Goal: Task Accomplishment & Management: Complete application form

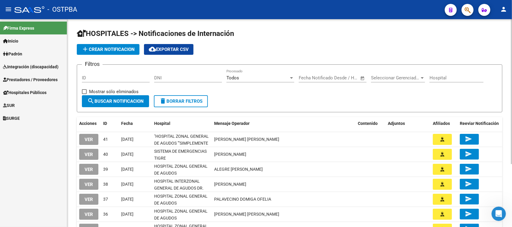
click at [100, 48] on span "add Crear Notificacion" at bounding box center [108, 49] width 53 height 5
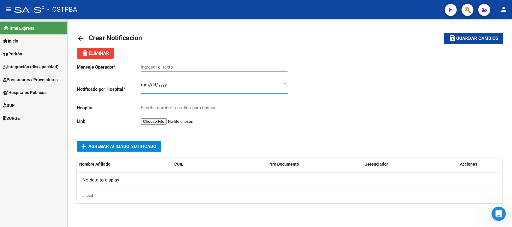
click at [146, 84] on input "Ingresar el fecha" at bounding box center [214, 87] width 147 height 10
type input "2025-10-09"
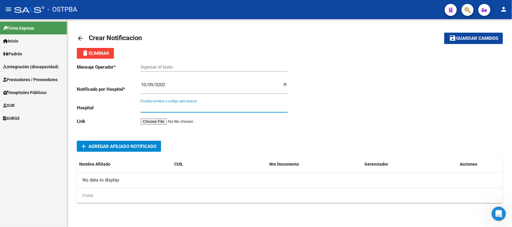
click at [145, 109] on input "Escriba nombre o codigo para buscar" at bounding box center [214, 107] width 147 height 5
type input "G"
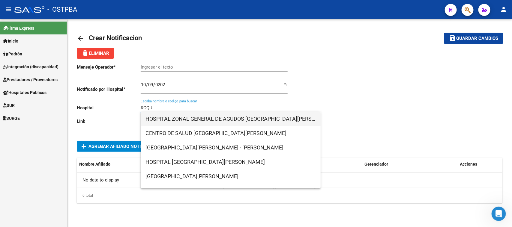
click at [161, 119] on span "HOSPITAL ZONAL GENERAL DE AGUDOS SAN ROQUE" at bounding box center [230, 119] width 170 height 14
type input "HOSPITAL ZONAL GENERAL DE AGUDOS SAN ROQUE"
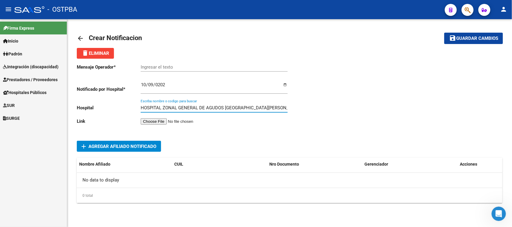
click at [162, 121] on input "file" at bounding box center [179, 121] width 76 height 6
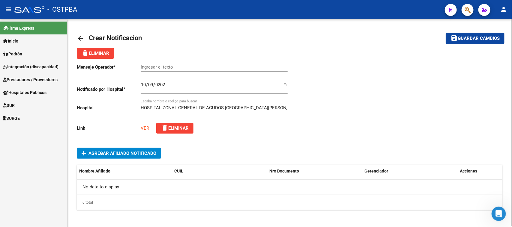
click at [102, 152] on span "Agregar Afiliado Notificado" at bounding box center [122, 153] width 68 height 5
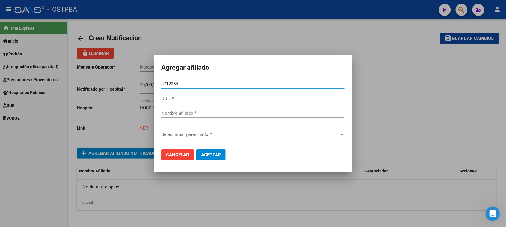
type input "37122548"
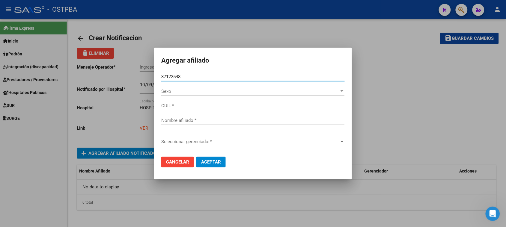
type input "27371225485"
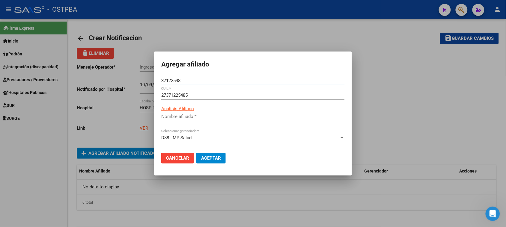
type input "MONZON YESICA JACQUELINE"
type input "37122548"
click at [215, 155] on button "Aceptar" at bounding box center [210, 158] width 29 height 11
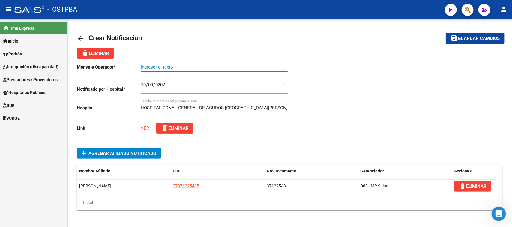
paste input "MONZON YESICA"
type input "MONZON YESICA"
click at [474, 36] on span "Guardar cambios" at bounding box center [478, 38] width 42 height 5
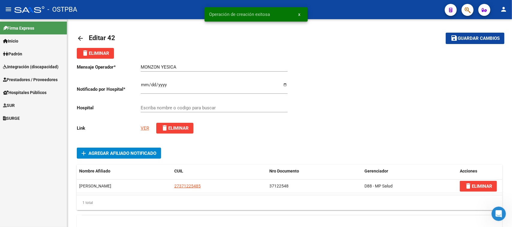
type input "HOSPITAL ZONAL GENERAL DE AGUDOS SAN ROQUE"
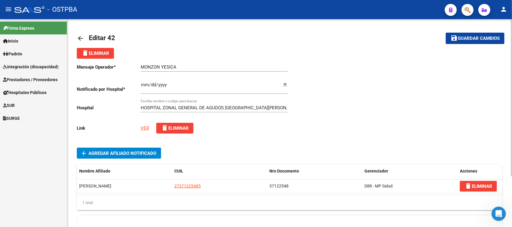
click at [78, 36] on mat-icon "arrow_back" at bounding box center [80, 38] width 7 height 7
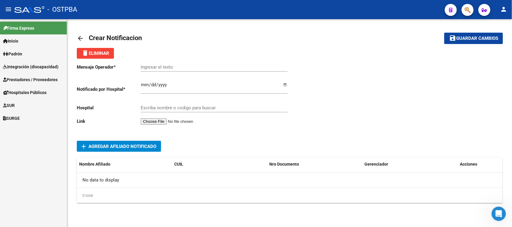
click at [143, 85] on input "Ingresar el fecha" at bounding box center [214, 87] width 147 height 10
click at [145, 85] on input "Ingresar el fecha" at bounding box center [214, 87] width 147 height 10
type input "2025-10-07"
click at [172, 109] on input "Escriba nombre o codigo para buscar" at bounding box center [214, 107] width 147 height 5
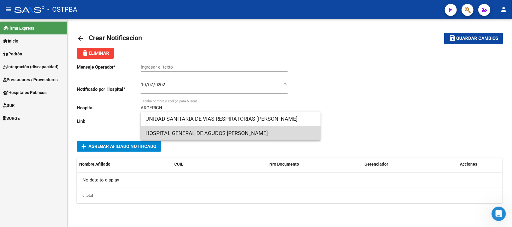
click at [221, 131] on span "HOSPITAL GENERAL DE AGUDOS DR. COSME ARGERICH" at bounding box center [230, 133] width 170 height 14
type input "HOSPITAL GENERAL DE AGUDOS DR. COSME ARGERICH"
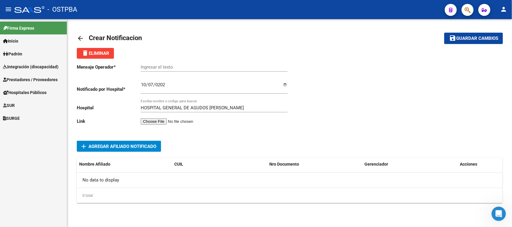
click at [171, 121] on input "file" at bounding box center [179, 121] width 76 height 6
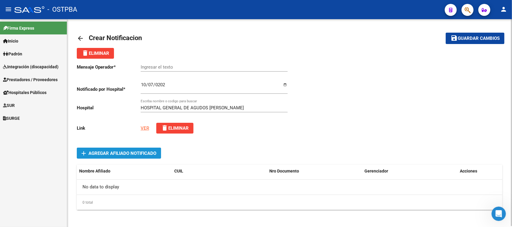
click at [114, 151] on span "Agregar Afiliado Notificado" at bounding box center [122, 153] width 68 height 5
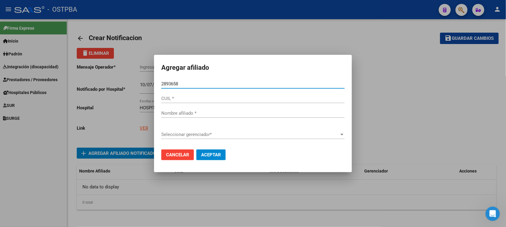
type input "28936588"
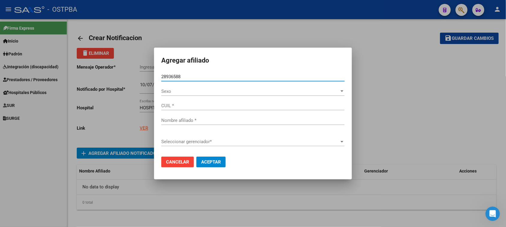
type input "27289365880"
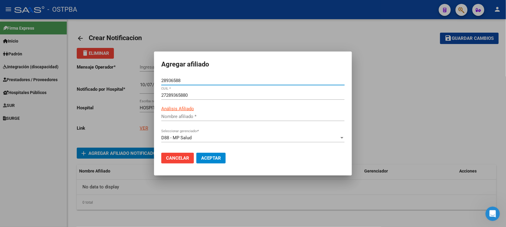
type input "GOMEZ MARIA ISABEL"
type input "28936588"
click at [205, 154] on button "Aceptar" at bounding box center [210, 158] width 29 height 11
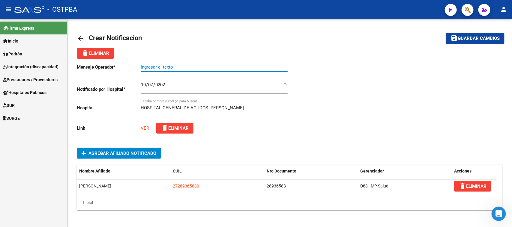
paste input "GOMEZ , MARIA ISABEL"
type input "GOMEZ , MARIA ISABEL"
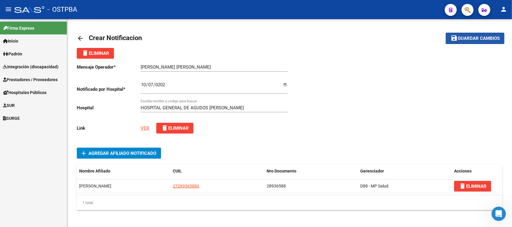
click at [463, 36] on span "Guardar cambios" at bounding box center [478, 38] width 42 height 5
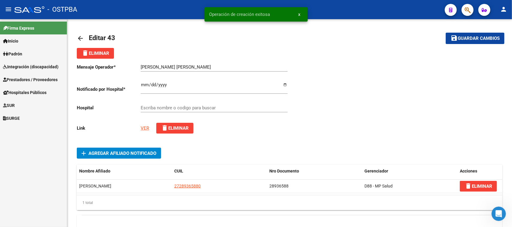
type input "HOSPITAL GENERAL DE AGUDOS DR. COSME ARGERICH"
click at [81, 38] on mat-icon "arrow_back" at bounding box center [80, 38] width 7 height 7
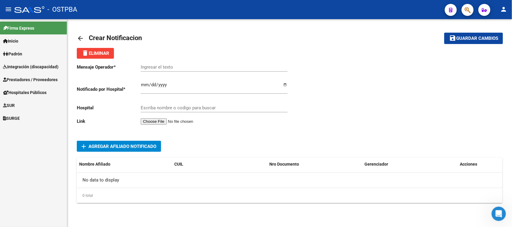
click at [145, 83] on input "Ingresar el fecha" at bounding box center [214, 87] width 147 height 10
click at [150, 84] on input "Ingresar el fecha" at bounding box center [214, 87] width 147 height 10
type input "2025-10-08"
click at [149, 106] on input "Escriba nombre o codigo para buscar" at bounding box center [214, 107] width 147 height 5
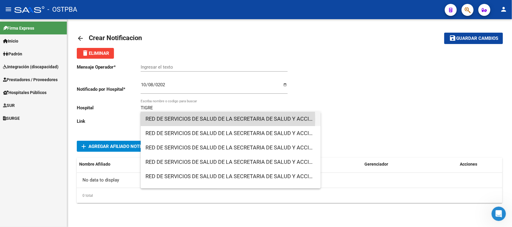
click at [177, 119] on span "RED DE SERVICIOS DE SALUD DE LA SECRETARIA DE SALUD Y ACCION SOCIAL DE LA MUNIC…" at bounding box center [230, 119] width 170 height 14
type input "RED DE SERVICIOS DE SALUD DE LA SECRETARIA DE SALUD Y ACCION SOCIAL DE LA MUNIC…"
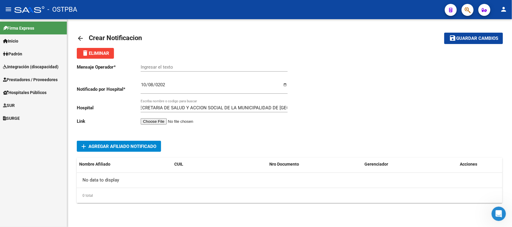
click at [171, 119] on input "file" at bounding box center [179, 121] width 76 height 6
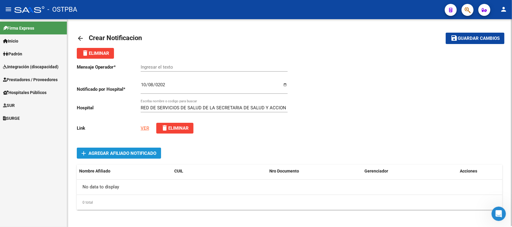
click at [127, 153] on span "Agregar Afiliado Notificado" at bounding box center [122, 153] width 68 height 5
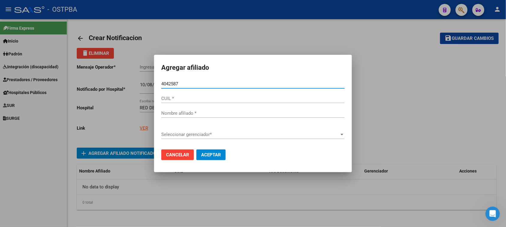
type input "40425879"
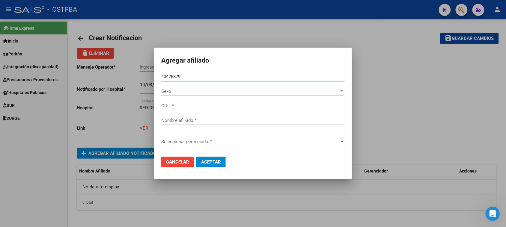
type input "27404258791"
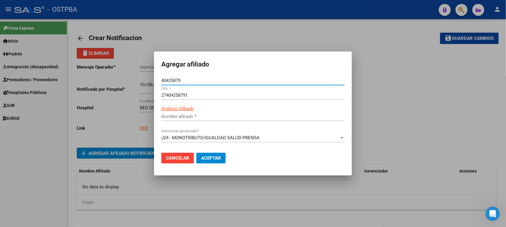
type input "[PERSON_NAME]"
type input "40425879"
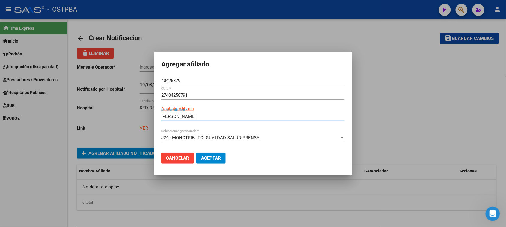
drag, startPoint x: 215, startPoint y: 116, endPoint x: 142, endPoint y: 118, distance: 73.8
click at [142, 118] on div "Agregar afiliado 40425879 Nro Documento * 27404258791 CUIL * ARCA Padrón Anális…" at bounding box center [253, 113] width 506 height 227
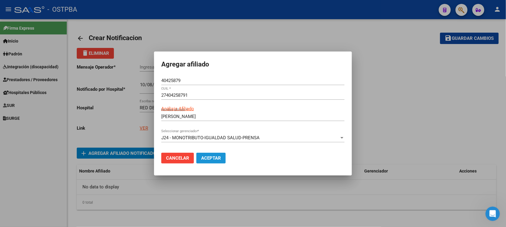
click at [210, 157] on span "Aceptar" at bounding box center [211, 158] width 20 height 5
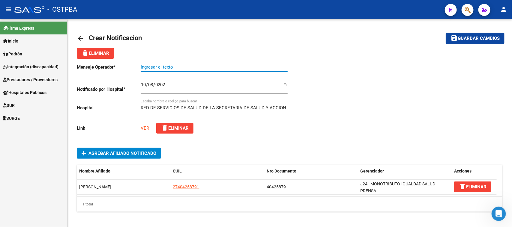
click at [157, 65] on input "Ingresar el texto" at bounding box center [214, 66] width 147 height 5
paste input "[PERSON_NAME]"
type input "[PERSON_NAME]"
click at [492, 37] on span "Guardar cambios" at bounding box center [478, 38] width 42 height 5
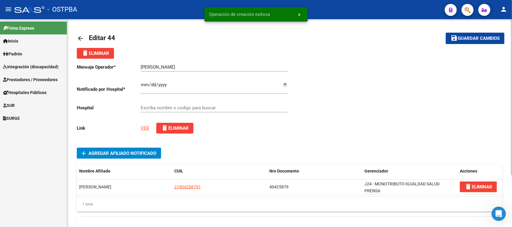
type input "RED DE SERVICIOS DE SALUD DE LA SECRETARIA DE SALUD Y ACCION SOCIAL DE LA MUNIC…"
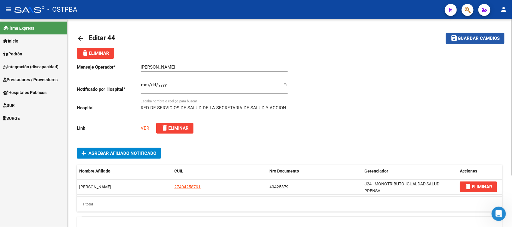
click at [476, 36] on span "Guardar cambios" at bounding box center [478, 38] width 42 height 5
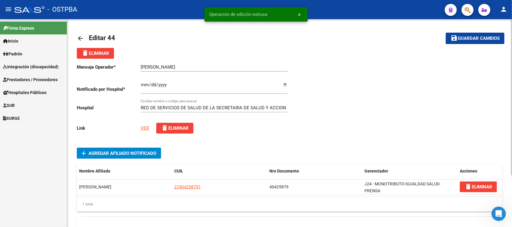
click at [80, 37] on mat-icon "arrow_back" at bounding box center [80, 38] width 7 height 7
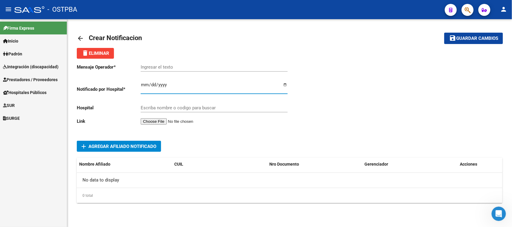
click at [145, 84] on input "Ingresar el fecha" at bounding box center [214, 87] width 147 height 10
type input "2025-10-09"
click at [159, 109] on input "Escriba nombre o codigo para buscar" at bounding box center [214, 107] width 147 height 5
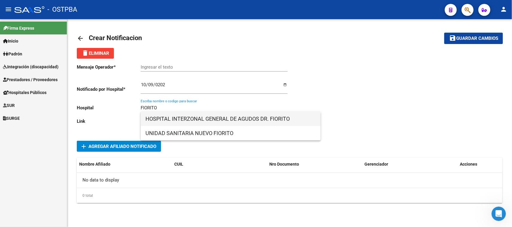
click at [198, 116] on span "HOSPITAL INTERZONAL GENERAL DE AGUDOS DR. FIORITO" at bounding box center [230, 119] width 170 height 14
type input "HOSPITAL INTERZONAL GENERAL DE AGUDOS DR. FIORITO"
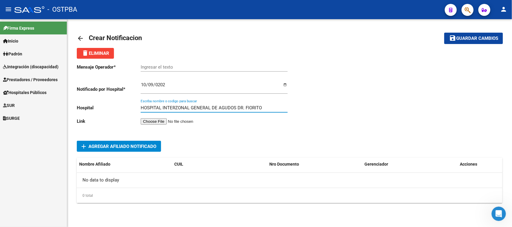
click at [168, 120] on input "file" at bounding box center [179, 121] width 76 height 6
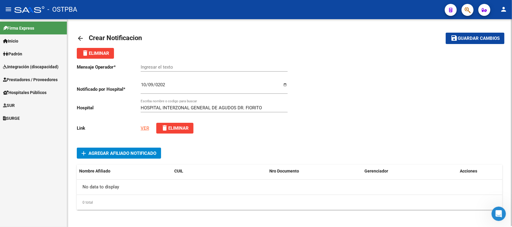
click at [134, 151] on span "Agregar Afiliado Notificado" at bounding box center [122, 153] width 68 height 5
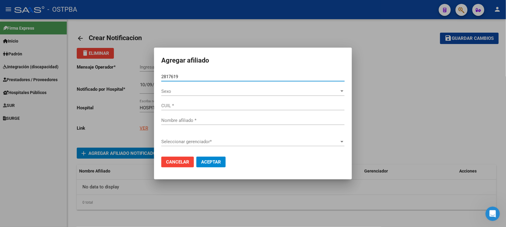
type input "28176198"
type input "27281761981"
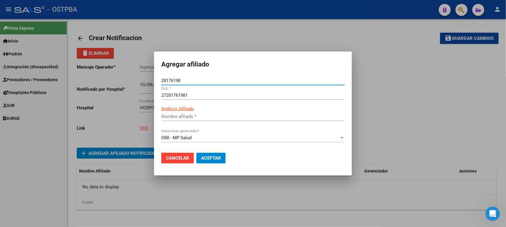
type input "MALDONADO MARIELA"
type input "28176198"
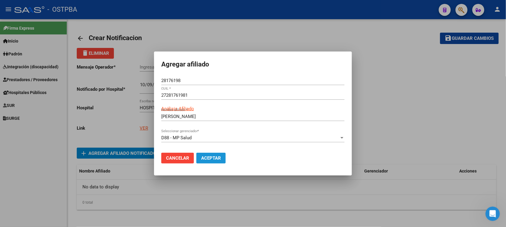
click at [204, 158] on span "Aceptar" at bounding box center [211, 158] width 20 height 5
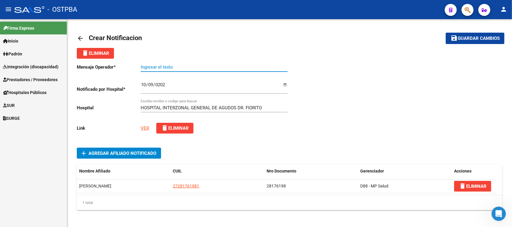
paste input "MALDONADO MARIELA"
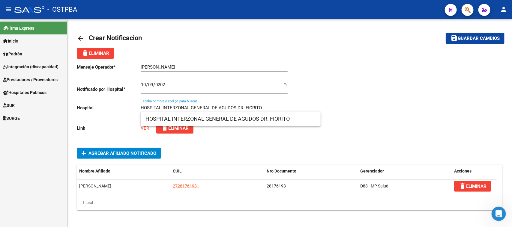
drag, startPoint x: 266, startPoint y: 108, endPoint x: 217, endPoint y: 107, distance: 48.9
click at [217, 107] on input "HOSPITAL INTERZONAL GENERAL DE AGUDOS DR. FIORITO" at bounding box center [214, 107] width 147 height 5
click at [194, 65] on input "MALDONADO MARIELA" at bounding box center [214, 66] width 147 height 5
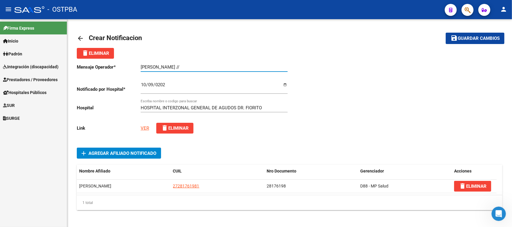
paste input "AGUDOS DR. FIORITO"
type input "MALDONADO MARIELA // AGUDOS DR. FIORITO"
click at [485, 37] on span "Guardar cambios" at bounding box center [478, 38] width 42 height 5
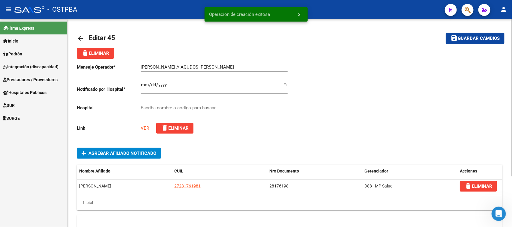
type input "HOSPITAL INTERZONAL GENERAL DE AGUDOS DR. FIORITO"
click at [80, 38] on mat-icon "arrow_back" at bounding box center [80, 38] width 7 height 7
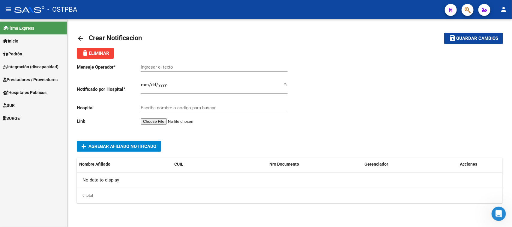
click at [82, 37] on mat-icon "arrow_back" at bounding box center [80, 38] width 7 height 7
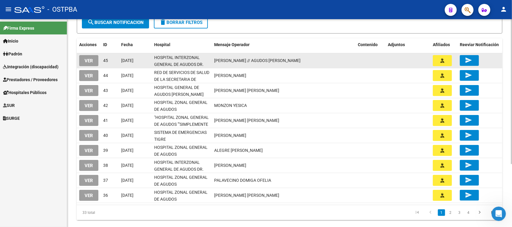
scroll to position [91, 0]
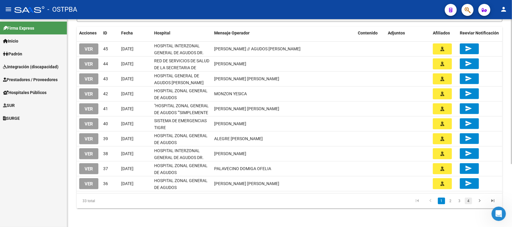
click at [470, 201] on link "4" at bounding box center [468, 201] width 7 height 7
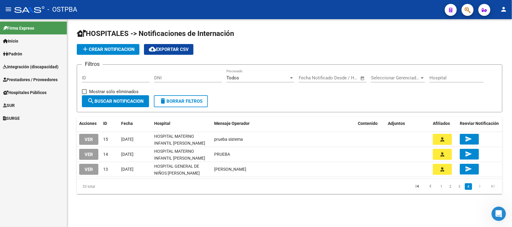
scroll to position [0, 0]
click at [458, 186] on link "3" at bounding box center [459, 186] width 7 height 7
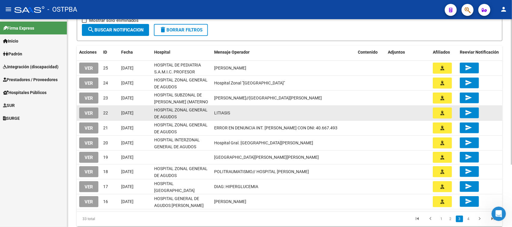
scroll to position [75, 0]
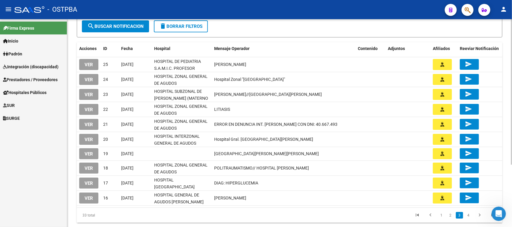
click at [105, 27] on span "search Buscar Notificacion" at bounding box center [115, 26] width 56 height 5
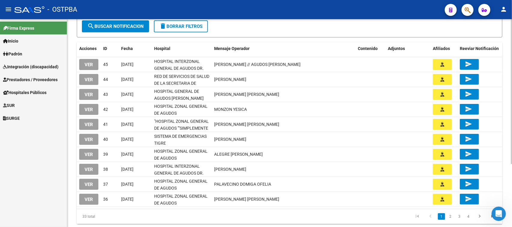
click at [90, 24] on mat-icon "search" at bounding box center [90, 25] width 7 height 7
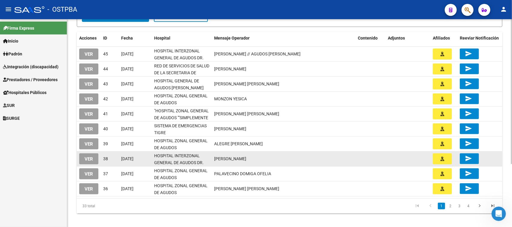
scroll to position [91, 0]
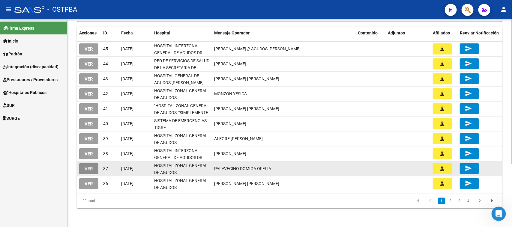
click at [89, 167] on span "VER" at bounding box center [89, 168] width 8 height 5
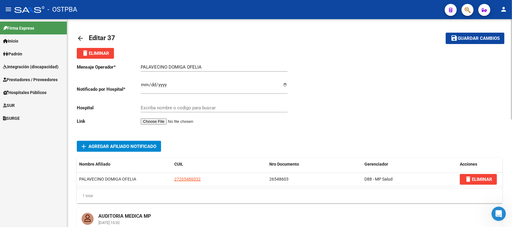
type input "HOSPITAL ZONAL GENERAL DE AGUDOS DESCENTRALIZADO EVITA PUEBLO"
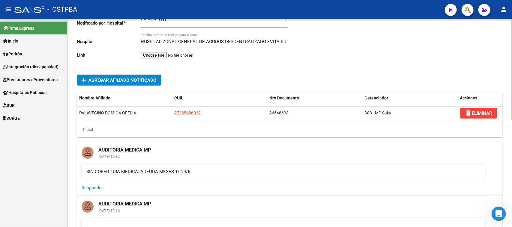
scroll to position [75, 0]
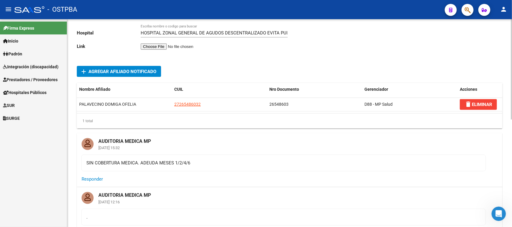
drag, startPoint x: 86, startPoint y: 163, endPoint x: 196, endPoint y: 164, distance: 109.4
click at [196, 164] on div "SIN COBERTURA MEDICA. ADEUDA MESES 1/2/4/6" at bounding box center [283, 163] width 394 height 7
copy div "SIN COBERTURA MEDICA. ADEUDA MESES 1/2/4/6"
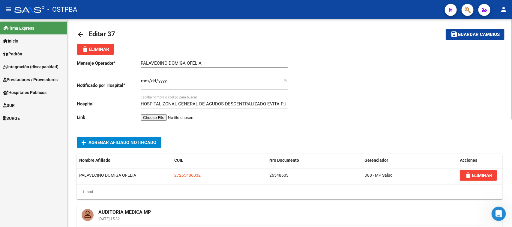
scroll to position [0, 0]
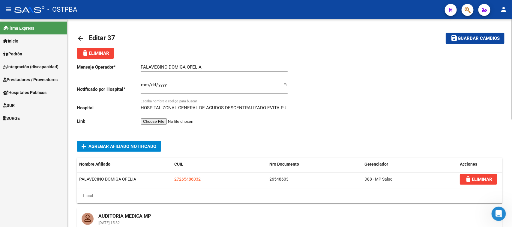
click at [81, 36] on mat-icon "arrow_back" at bounding box center [80, 38] width 7 height 7
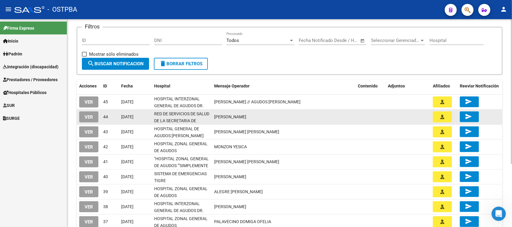
scroll to position [75, 0]
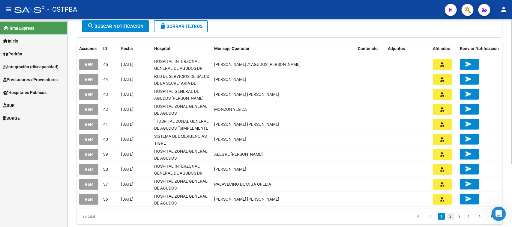
click at [451, 216] on link "2" at bounding box center [450, 216] width 7 height 7
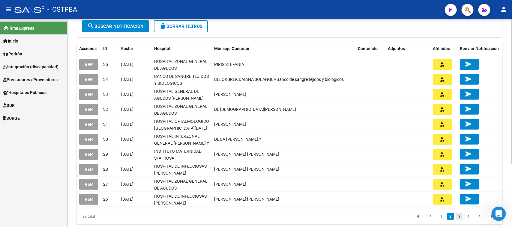
click at [459, 217] on link "3" at bounding box center [459, 216] width 7 height 7
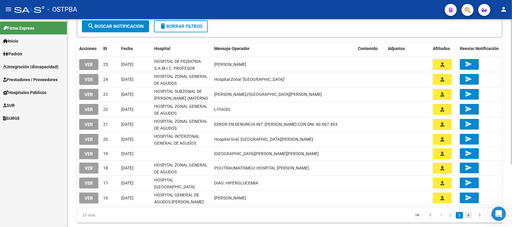
click at [470, 213] on link "4" at bounding box center [468, 215] width 7 height 7
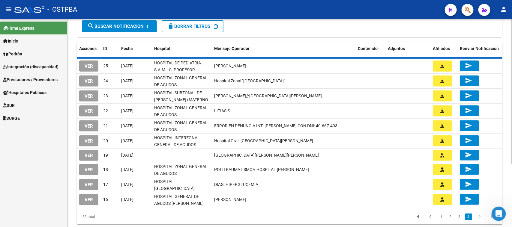
scroll to position [0, 0]
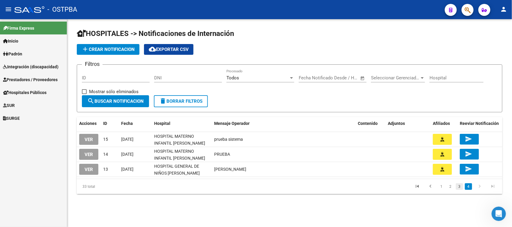
click at [459, 185] on link "3" at bounding box center [459, 186] width 7 height 7
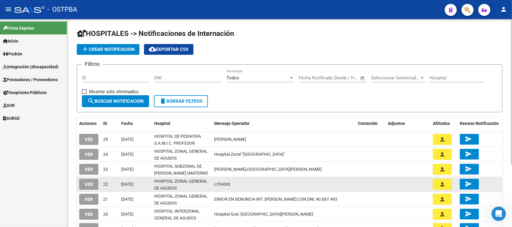
scroll to position [75, 0]
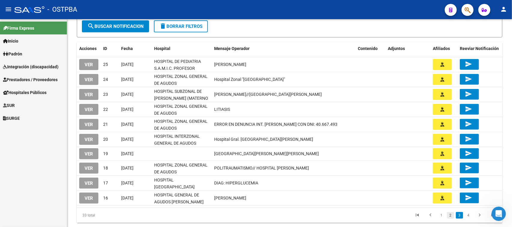
click at [450, 215] on link "2" at bounding box center [450, 215] width 7 height 7
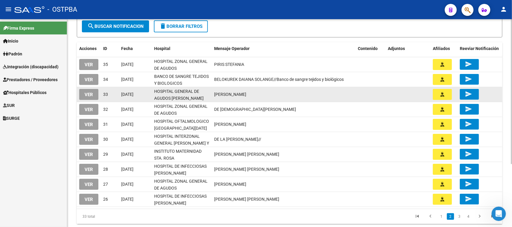
click at [89, 92] on span "VER" at bounding box center [89, 94] width 8 height 5
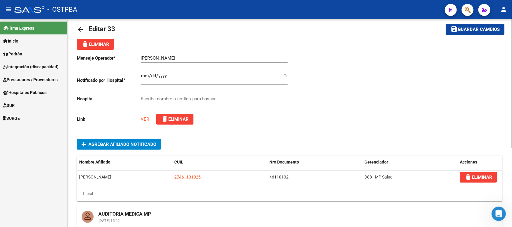
type input "HOSPITAL GENERAL DE AGUDOS JUAN A. FERNANDEZ"
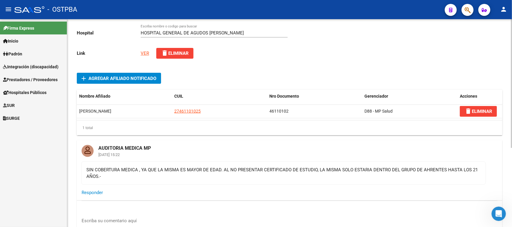
scroll to position [112, 0]
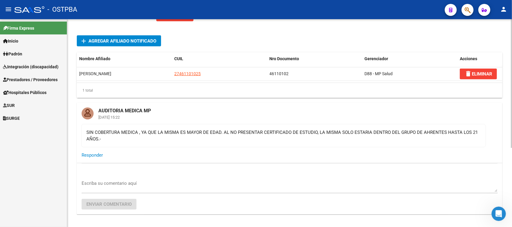
drag, startPoint x: 85, startPoint y: 130, endPoint x: 105, endPoint y: 142, distance: 24.0
click at [105, 142] on mat-card-content "SIN COBERTURA MEDICA , YA QUE LA MISMA ES MAYOR DE EDAD. AL NO PRESENTAR CERTIF…" at bounding box center [283, 135] width 404 height 23
copy div "SIN COBERTURA MEDICA , YA QUE LA MISMA ES MAYOR DE EDAD. AL NO PRESENTAR CERTIF…"
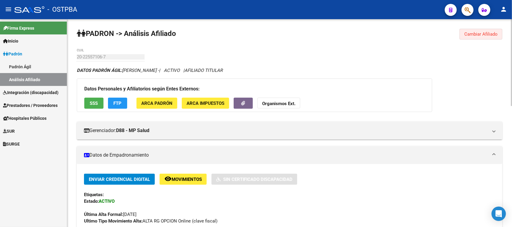
click at [471, 31] on span "Cambiar Afiliado" at bounding box center [480, 33] width 33 height 5
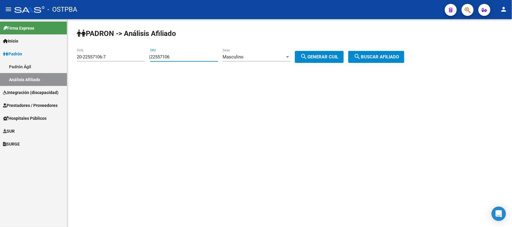
drag, startPoint x: 195, startPoint y: 54, endPoint x: 125, endPoint y: 57, distance: 69.9
click at [125, 57] on app-analisis-afiliado "PADRON -> Análisis Afiliado 20-22557106-7 CUIL | 22557106 DNI Masculino Sexo se…" at bounding box center [243, 56] width 332 height 5
type input "28169485"
click at [321, 56] on span "search Generar CUIL" at bounding box center [319, 56] width 38 height 5
type input "20-28169485-6"
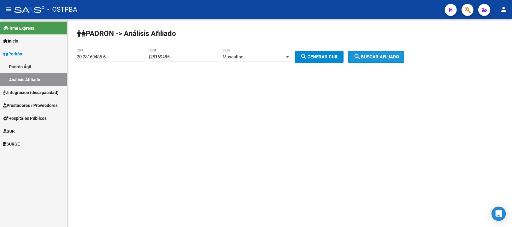
click at [375, 53] on button "search Buscar afiliado" at bounding box center [376, 57] width 56 height 12
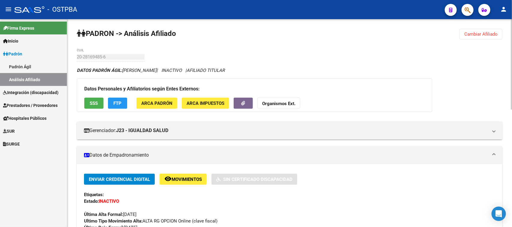
click at [474, 33] on span "Cambiar Afiliado" at bounding box center [480, 33] width 33 height 5
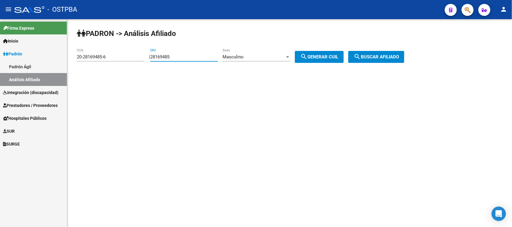
drag, startPoint x: 184, startPoint y: 58, endPoint x: 134, endPoint y: 58, distance: 50.4
click at [134, 58] on app-analisis-afiliado "PADRON -> Análisis Afiliado 20-28169485-6 CUIL | 28169485 DNI Masculino Sexo se…" at bounding box center [243, 56] width 332 height 5
paste input "40425879"
type input "40425879"
click at [249, 53] on div "Masculino Sexo" at bounding box center [256, 55] width 68 height 13
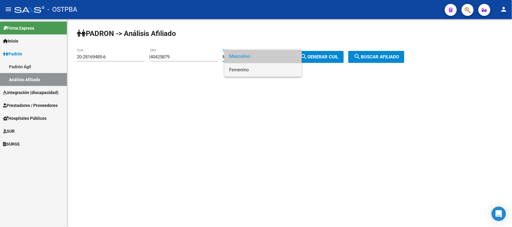
click at [237, 73] on span "Femenino" at bounding box center [263, 69] width 68 height 13
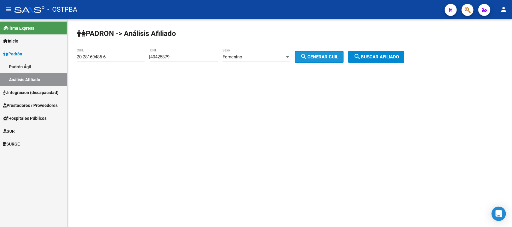
click at [317, 57] on span "search Generar CUIL" at bounding box center [319, 56] width 38 height 5
type input "27-40425879-1"
click at [380, 55] on span "search Buscar afiliado" at bounding box center [375, 56] width 45 height 5
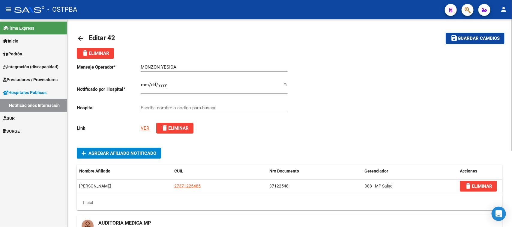
type input "HOSPITAL ZONAL GENERAL DE AGUDOS SAN ROQUE"
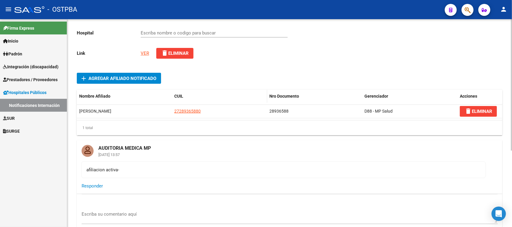
type input "HOSPITAL GENERAL DE AGUDOS DR. COSME ARGERICH"
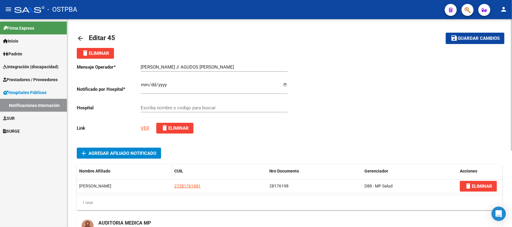
type input "HOSPITAL INTERZONAL GENERAL DE AGUDOS DR. FIORITO"
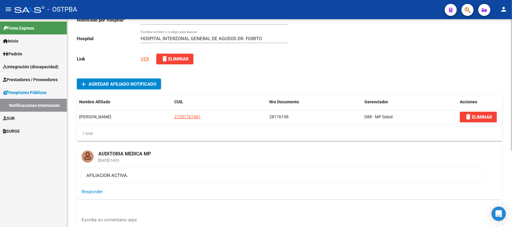
scroll to position [75, 0]
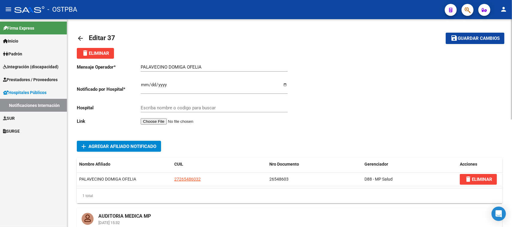
type input "HOSPITAL ZONAL GENERAL DE AGUDOS DESCENTRALIZADO EVITA PUEBLO"
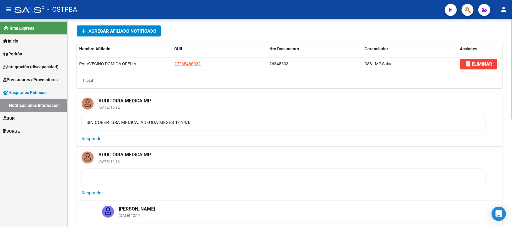
scroll to position [111, 0]
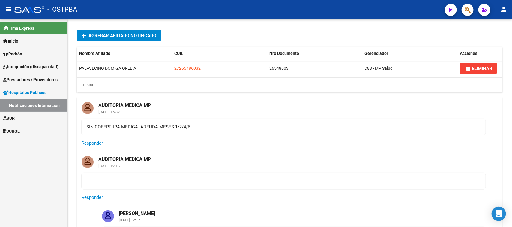
click at [31, 92] on span "Hospitales Públicos" at bounding box center [24, 92] width 43 height 7
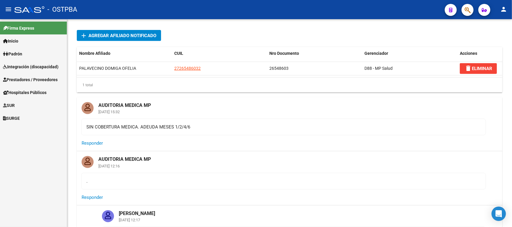
click at [28, 90] on span "Hospitales Públicos" at bounding box center [24, 92] width 43 height 7
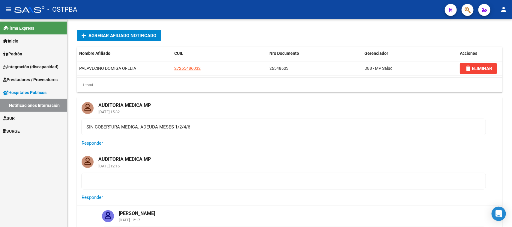
click at [22, 106] on link "Notificaciones Internación" at bounding box center [33, 105] width 67 height 13
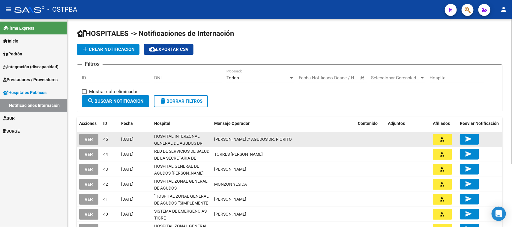
click at [441, 139] on icon "button" at bounding box center [442, 139] width 4 height 4
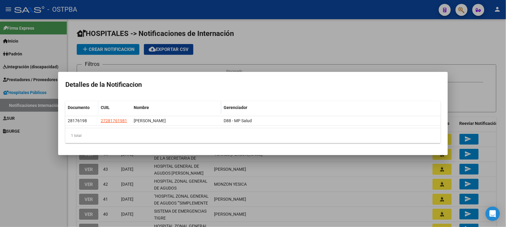
click at [425, 48] on div at bounding box center [253, 113] width 506 height 227
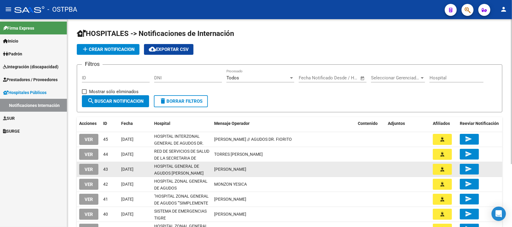
click at [445, 170] on button "button" at bounding box center [442, 169] width 19 height 11
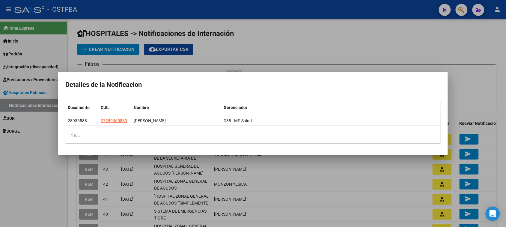
click at [371, 43] on div at bounding box center [253, 113] width 506 height 227
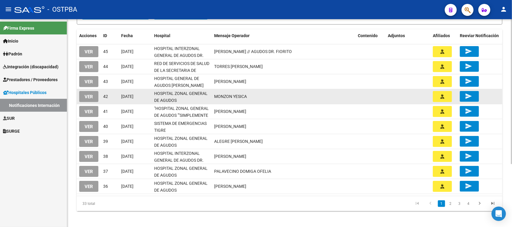
scroll to position [91, 0]
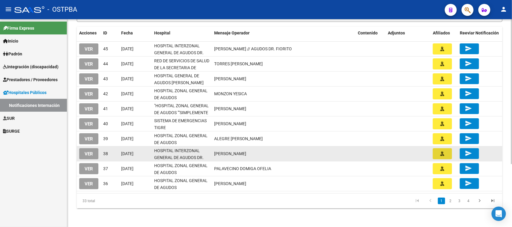
click at [441, 152] on icon "button" at bounding box center [442, 154] width 4 height 4
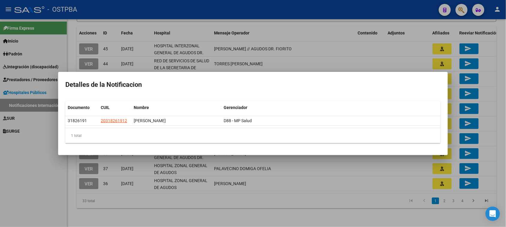
click at [408, 217] on div at bounding box center [253, 113] width 506 height 227
